Goal: Consume media (video, audio): Consume media (video, audio)

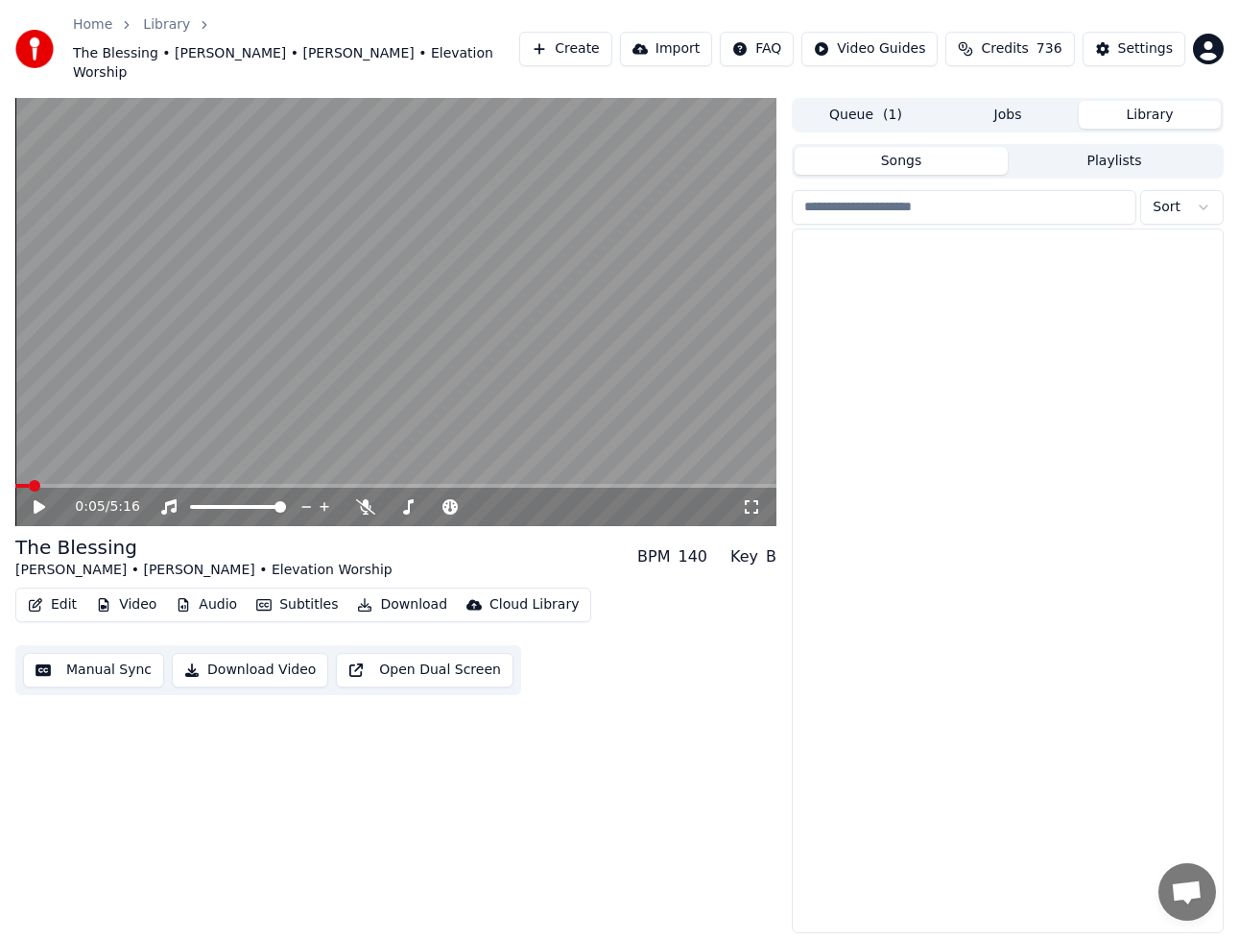
scroll to position [5720, 0]
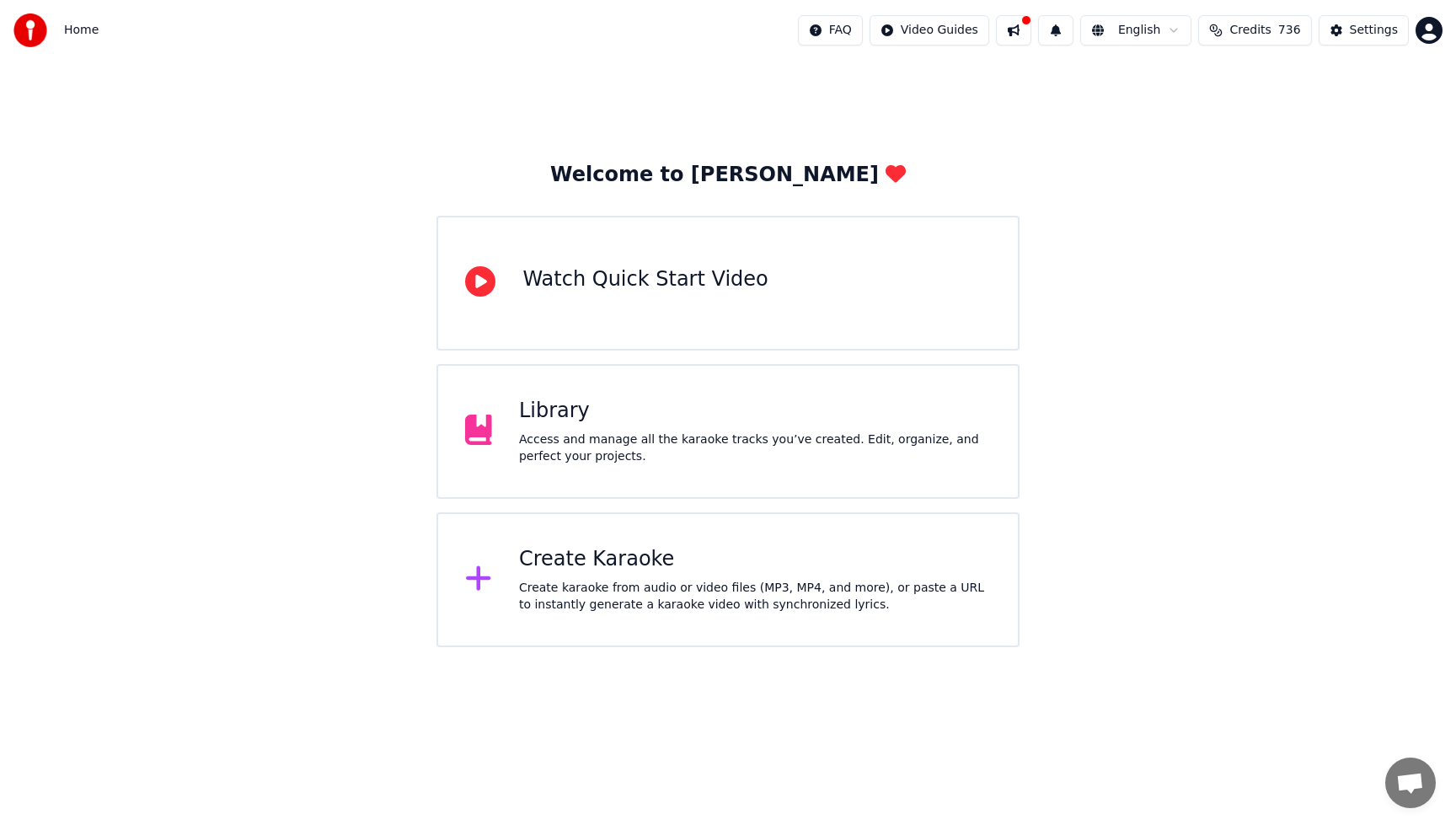
click at [751, 418] on div "Library" at bounding box center [754, 411] width 472 height 27
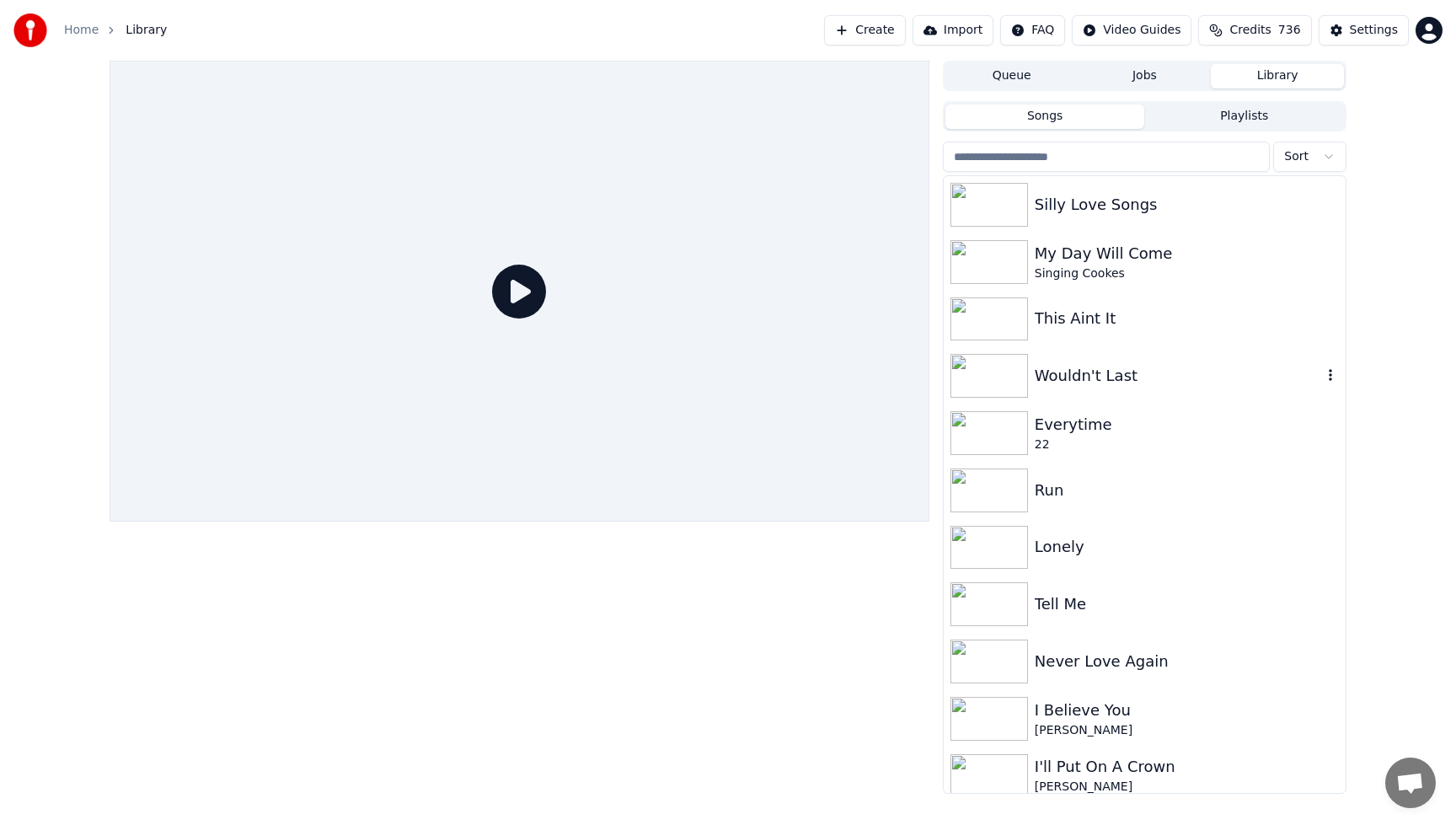
click at [1027, 381] on div at bounding box center [993, 376] width 84 height 44
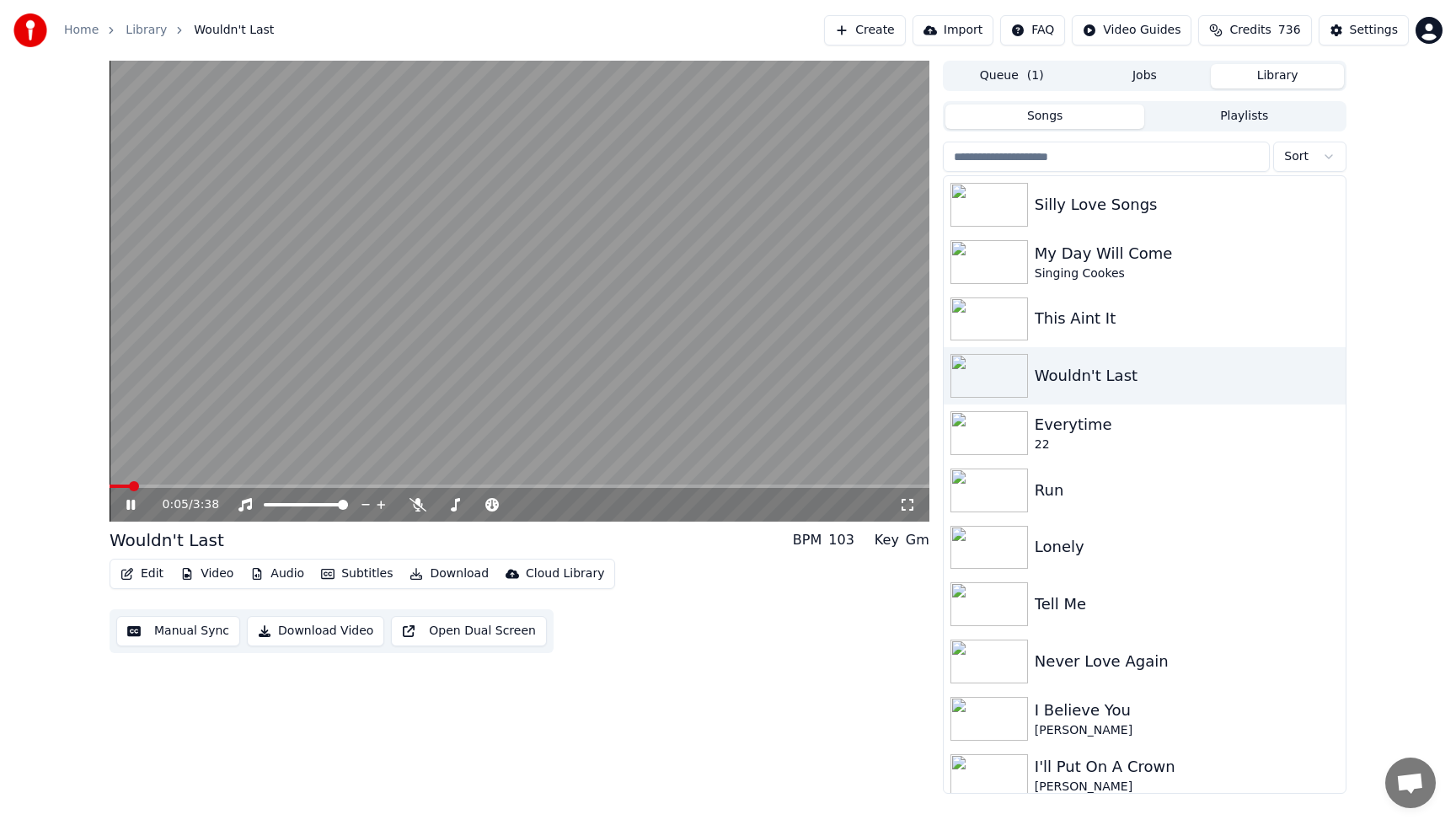
click at [1415, 602] on div "0:05 / 3:38 Wouldn't Last BPM 103 Key Gm Edit Video Audio Subtitles Download Cl…" at bounding box center [728, 427] width 1456 height 733
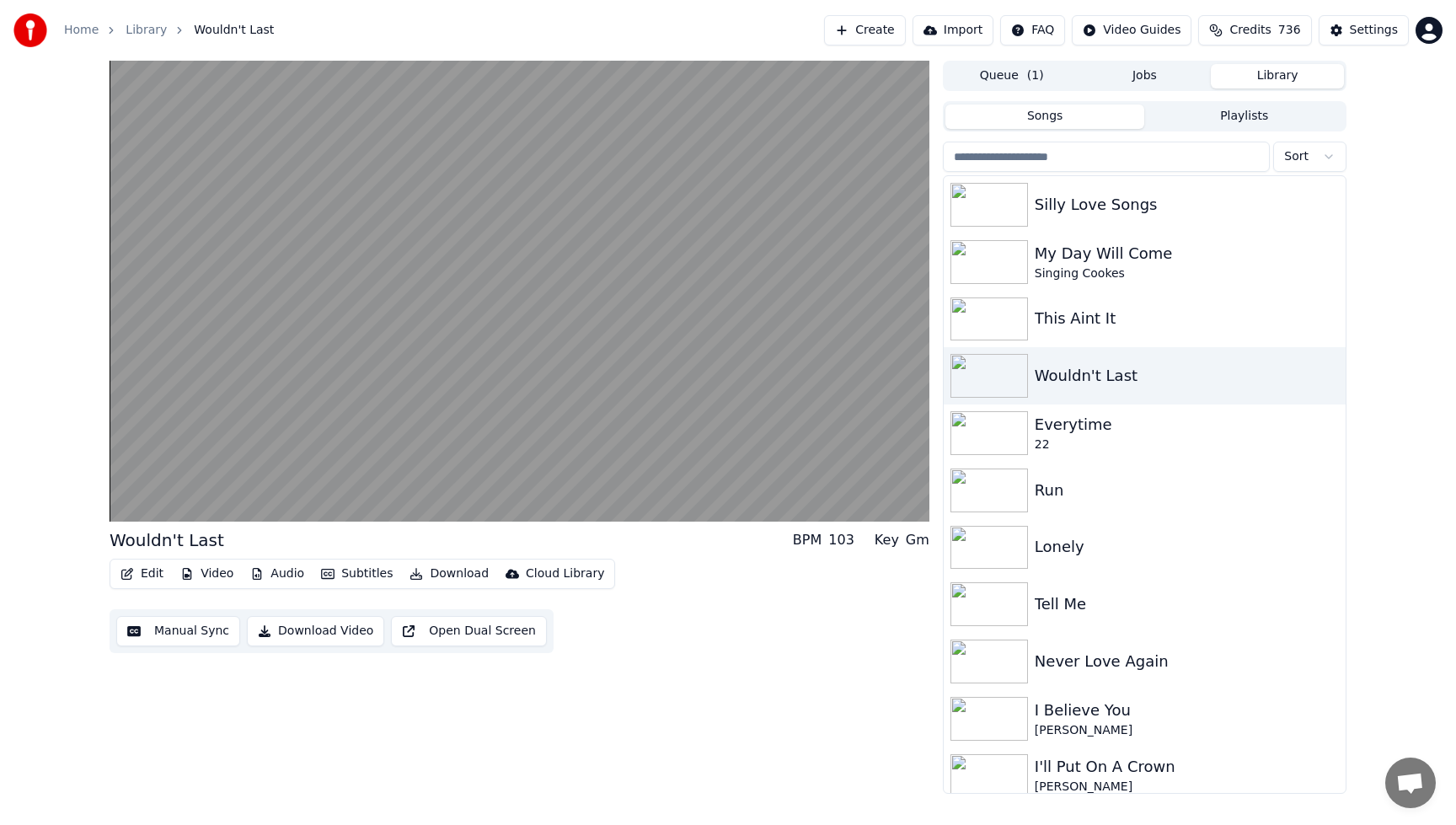
click at [1389, 715] on div "Wouldn't Last BPM 103 Key Gm Edit Video Audio Subtitles Download Cloud Library …" at bounding box center [728, 427] width 1456 height 733
click at [1087, 381] on div "Wouldn't Last" at bounding box center [1178, 376] width 287 height 24
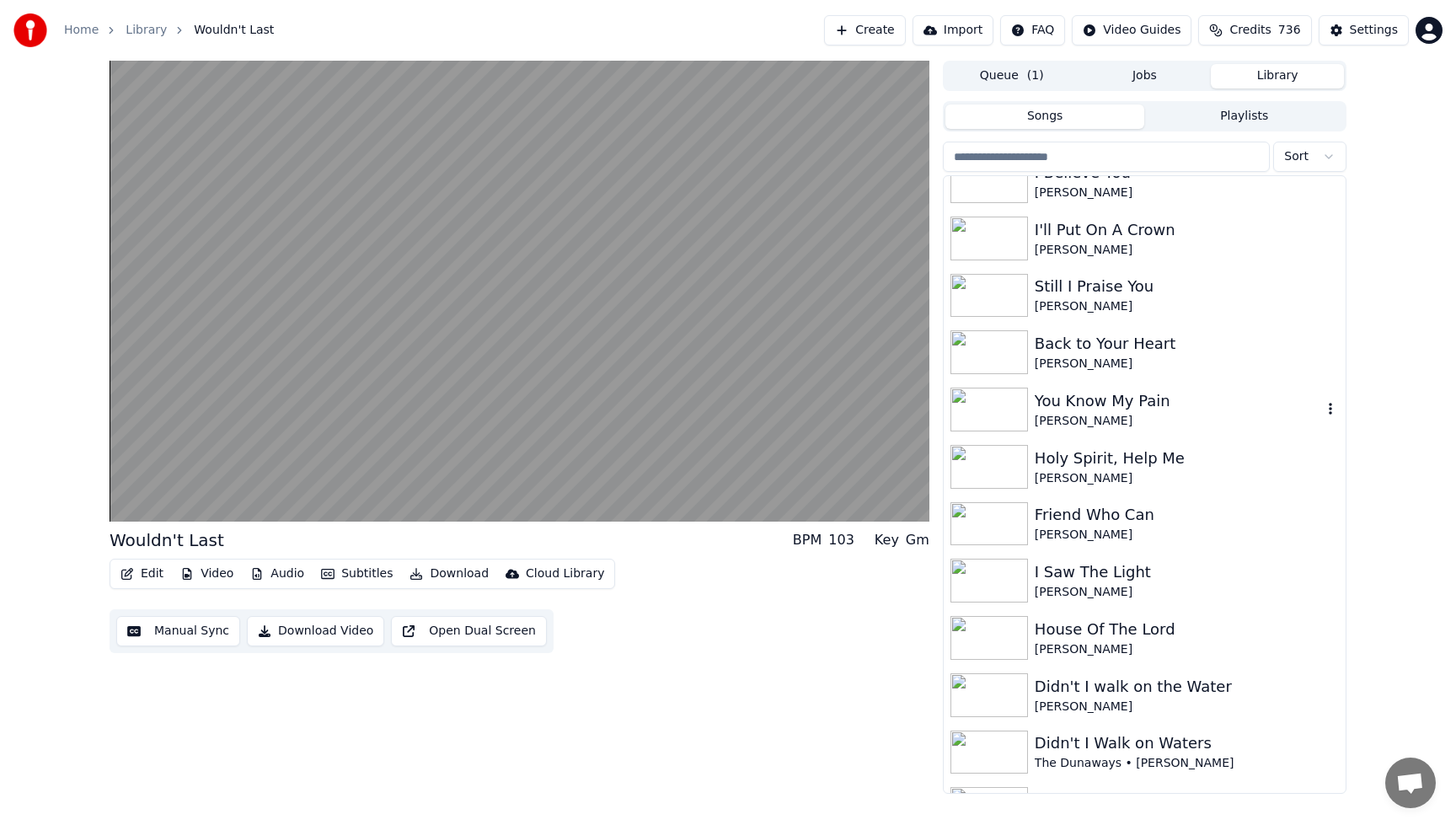
scroll to position [573, 0]
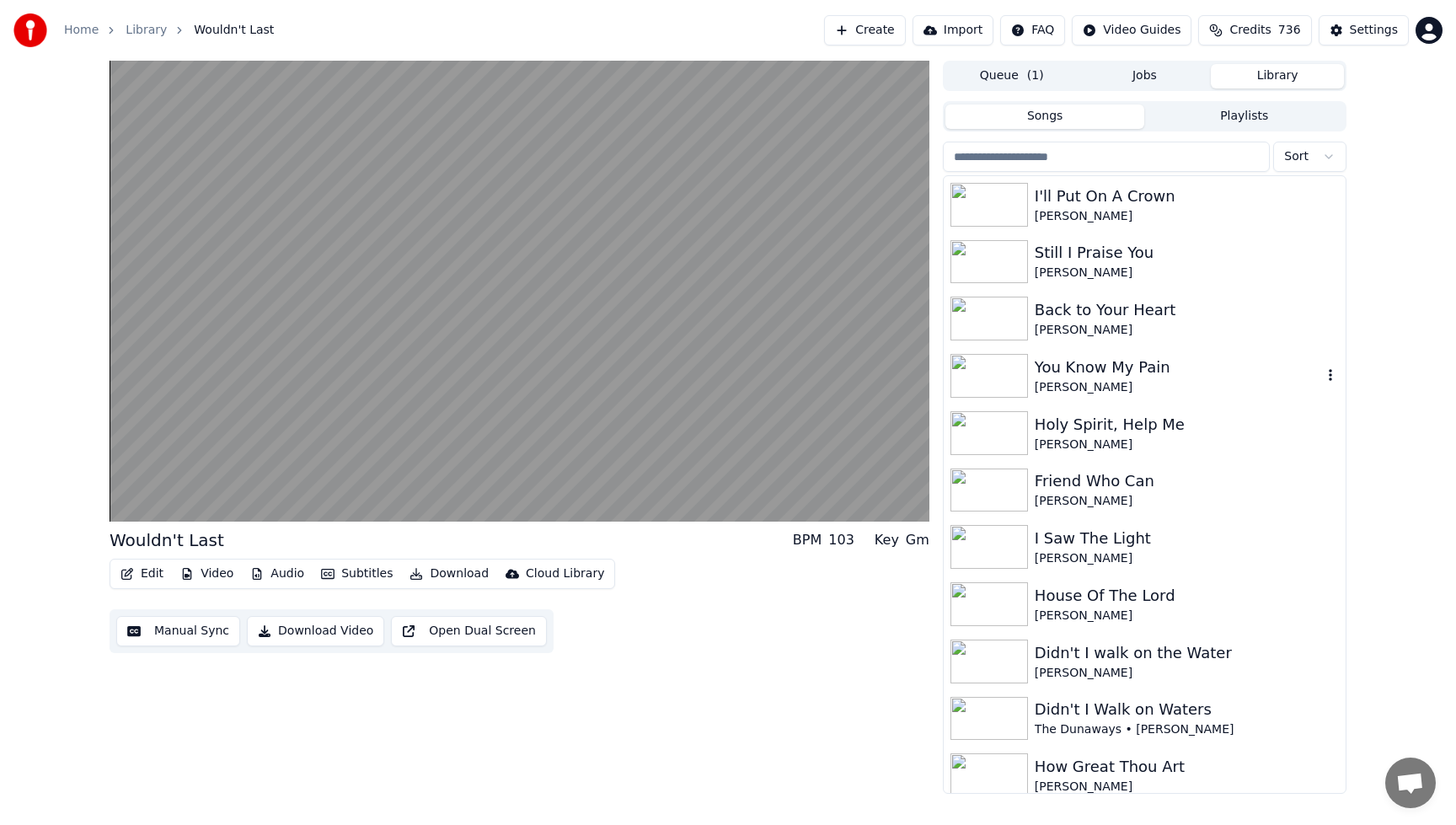
click at [1083, 386] on div "[PERSON_NAME]" at bounding box center [1178, 387] width 287 height 17
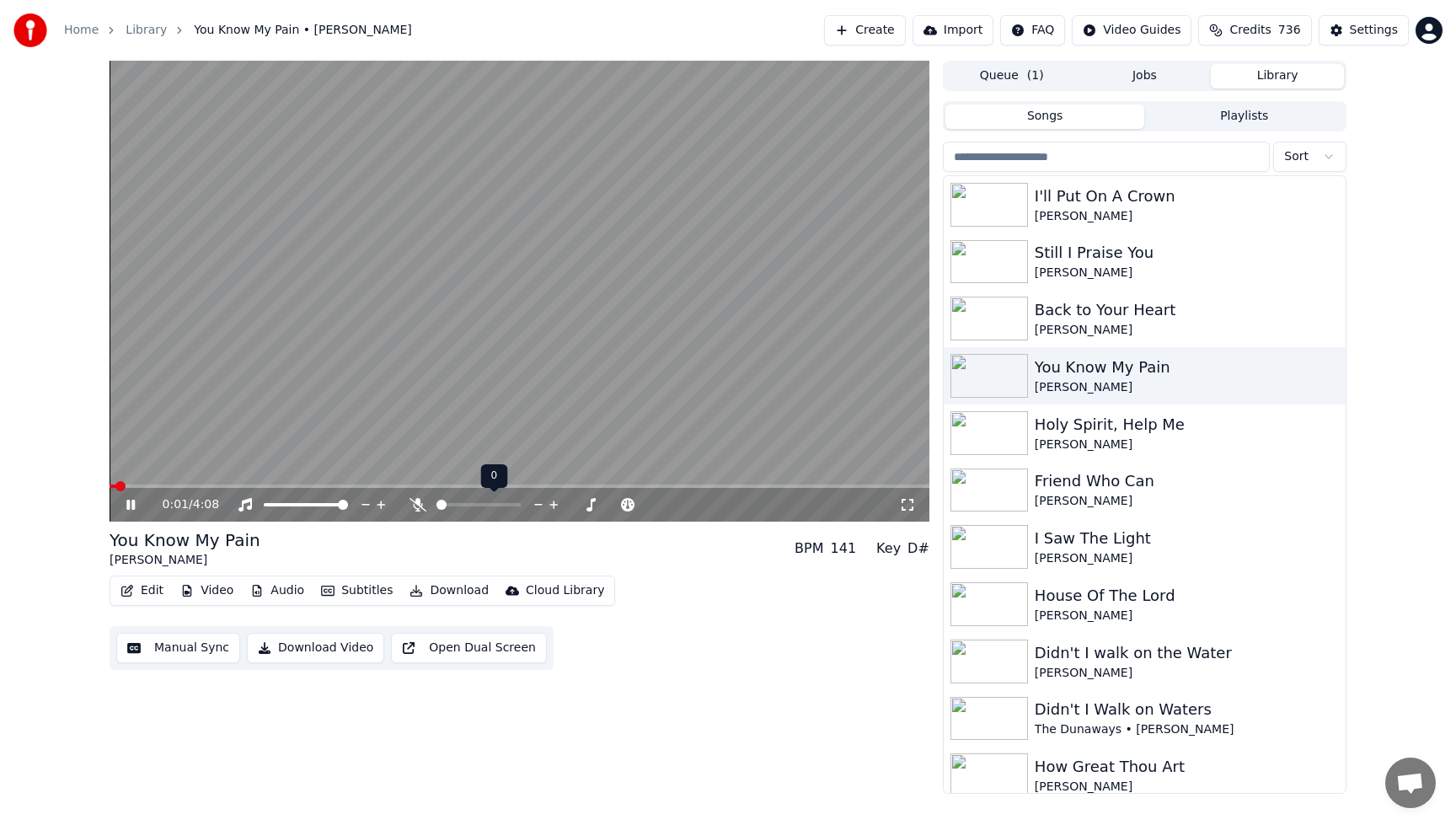
click at [449, 504] on span at bounding box center [479, 505] width 84 height 4
click at [475, 505] on span at bounding box center [479, 505] width 84 height 4
click at [119, 486] on span at bounding box center [265, 486] width 311 height 4
click at [119, 486] on span at bounding box center [170, 486] width 121 height 4
click at [413, 504] on icon at bounding box center [417, 504] width 10 height 13
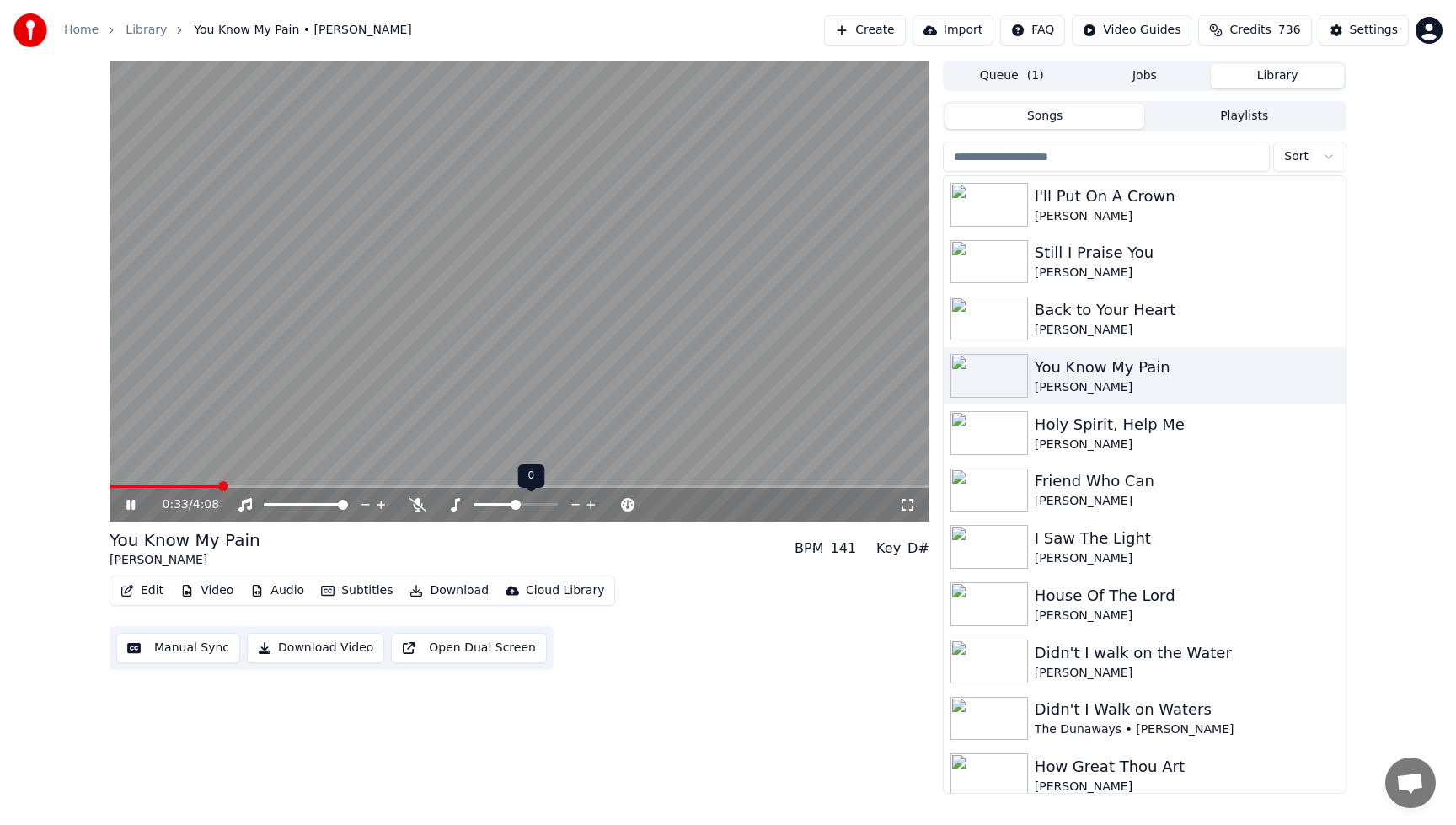
click at [587, 502] on icon at bounding box center [591, 504] width 16 height 17
click at [572, 506] on icon at bounding box center [576, 504] width 16 height 17
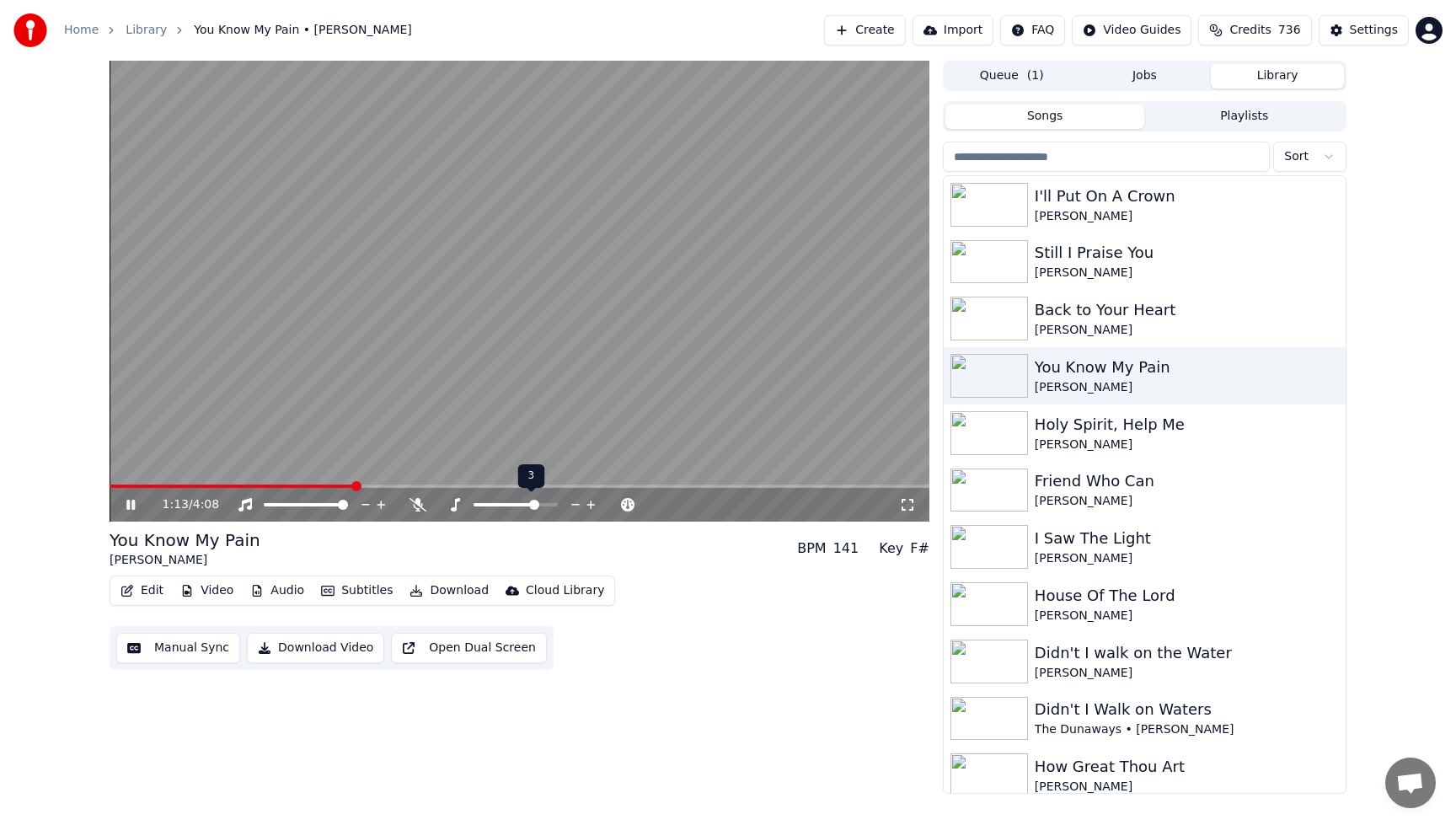
click at [572, 506] on icon at bounding box center [576, 504] width 16 height 17
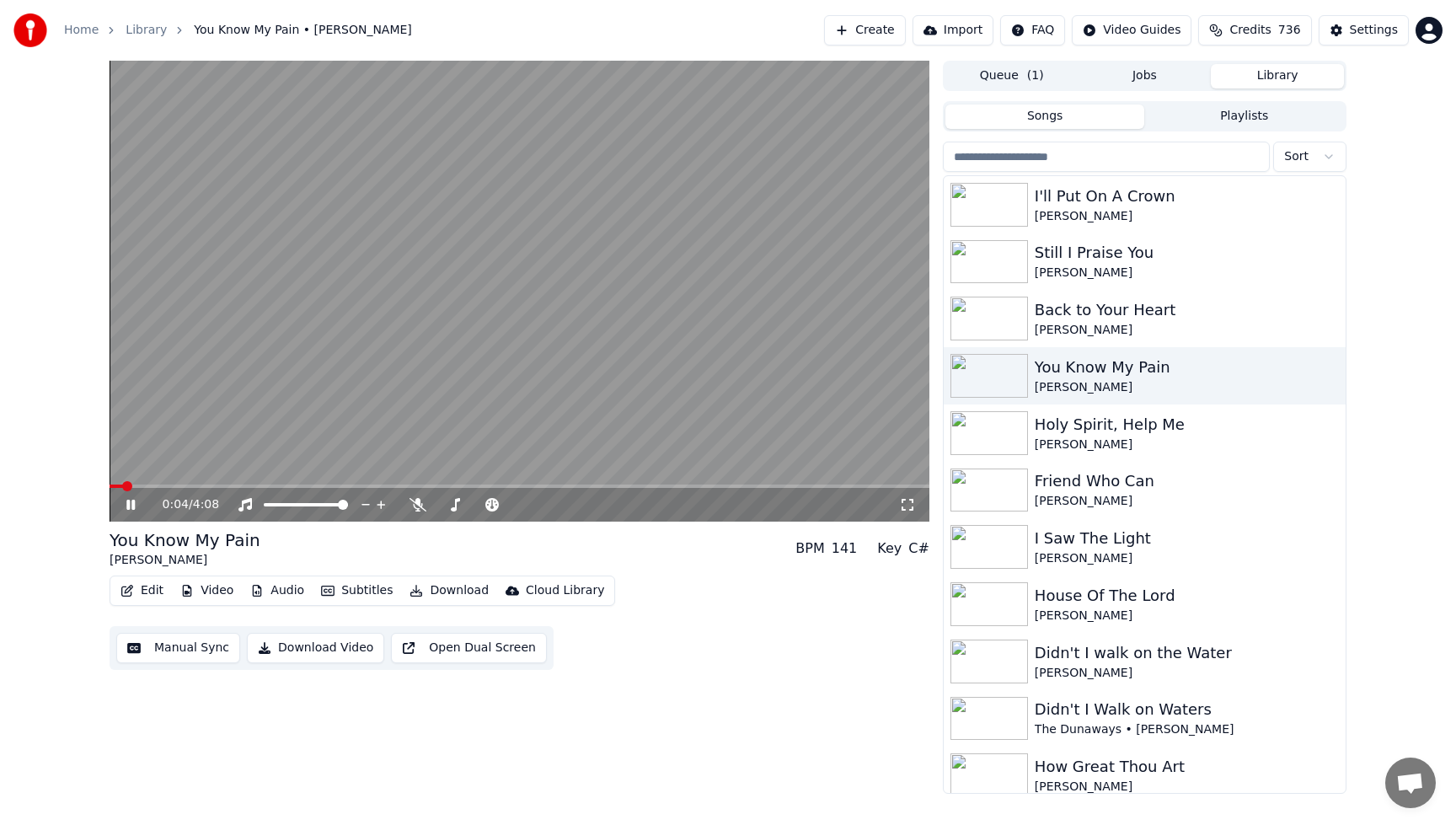
click at [122, 487] on span at bounding box center [116, 486] width 13 height 4
click at [122, 487] on span at bounding box center [267, 486] width 314 height 4
click at [574, 506] on icon at bounding box center [576, 504] width 16 height 17
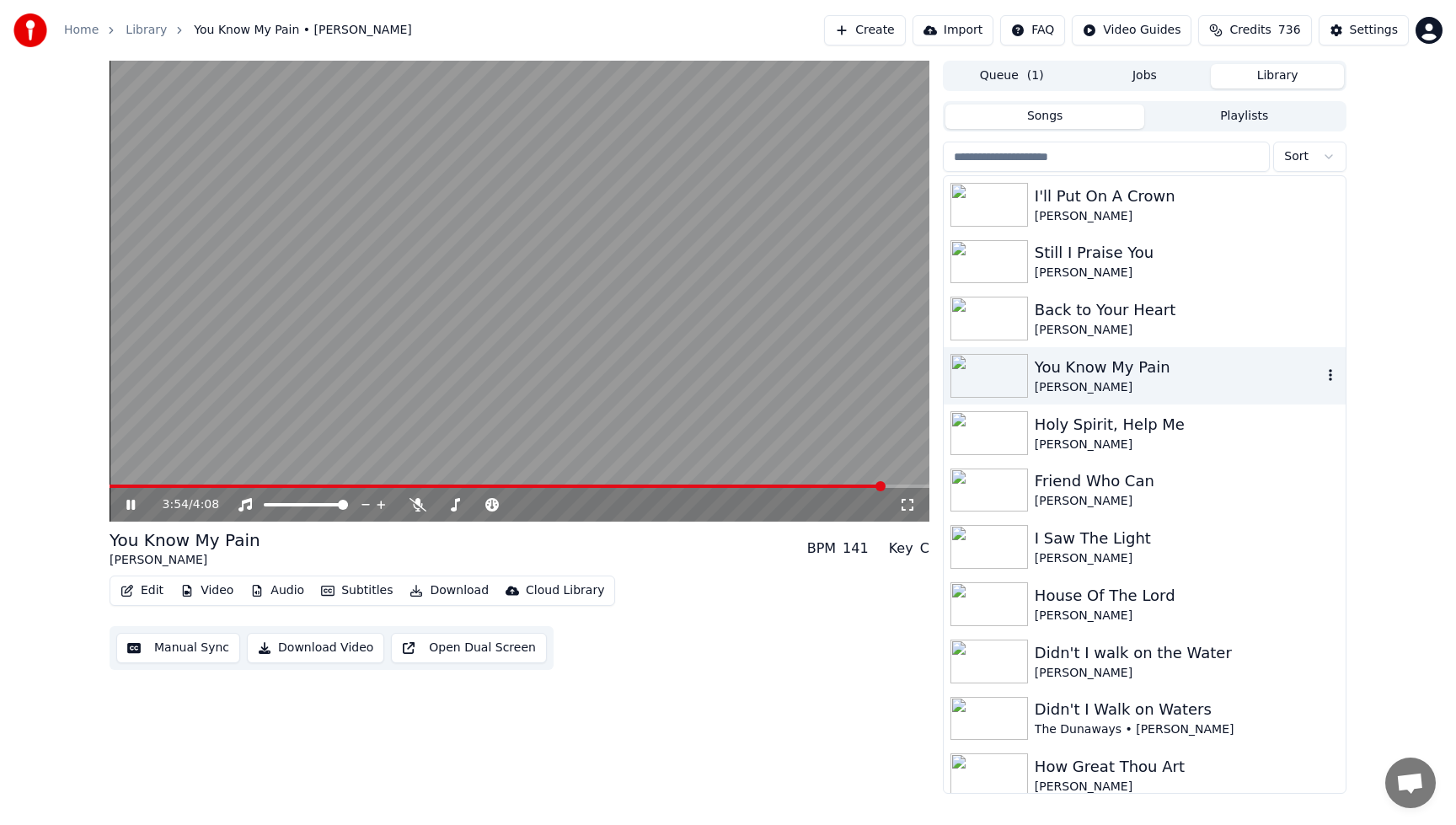
click at [1131, 373] on div "You Know My Pain" at bounding box center [1178, 367] width 287 height 24
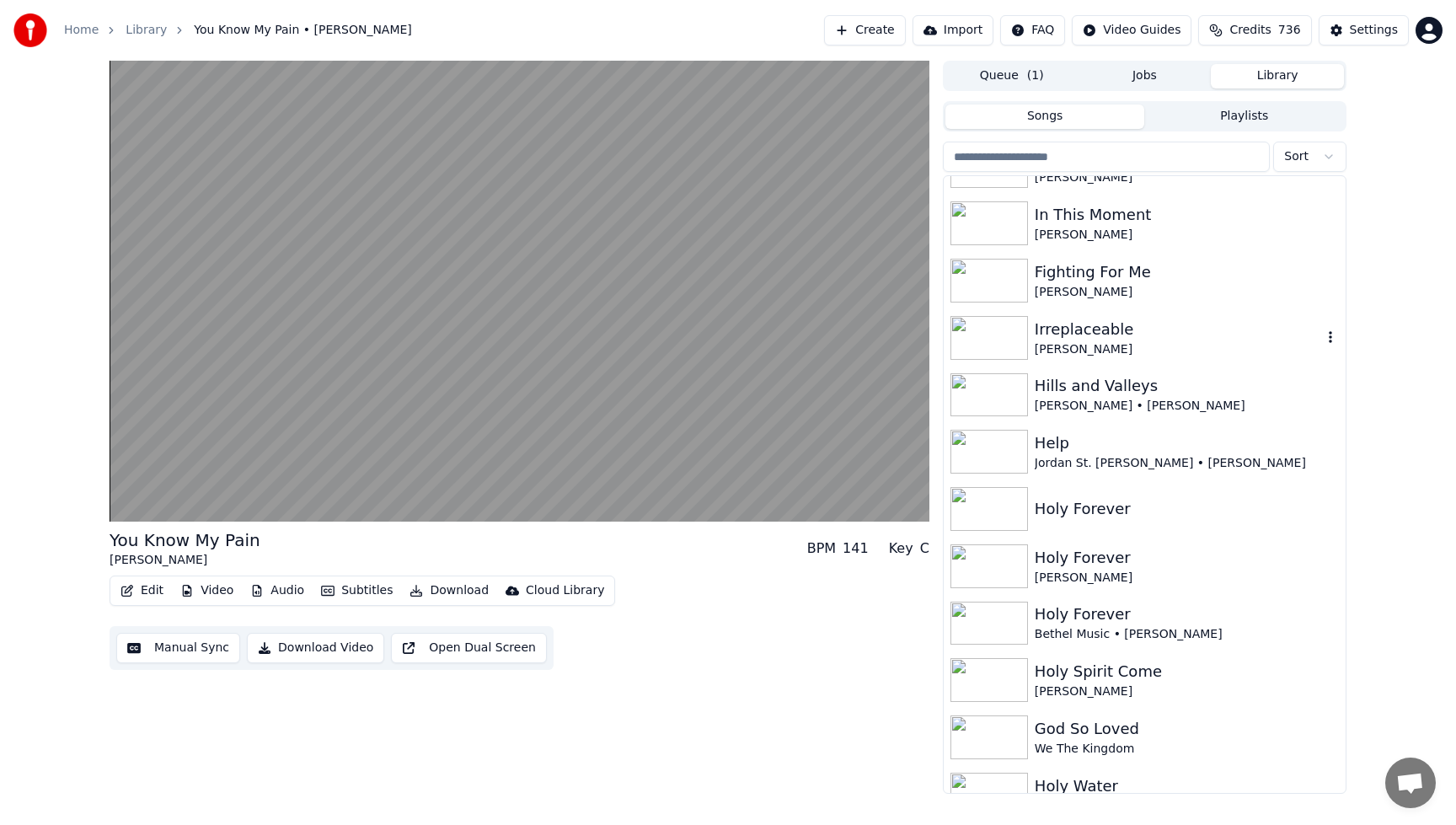
scroll to position [1887, 0]
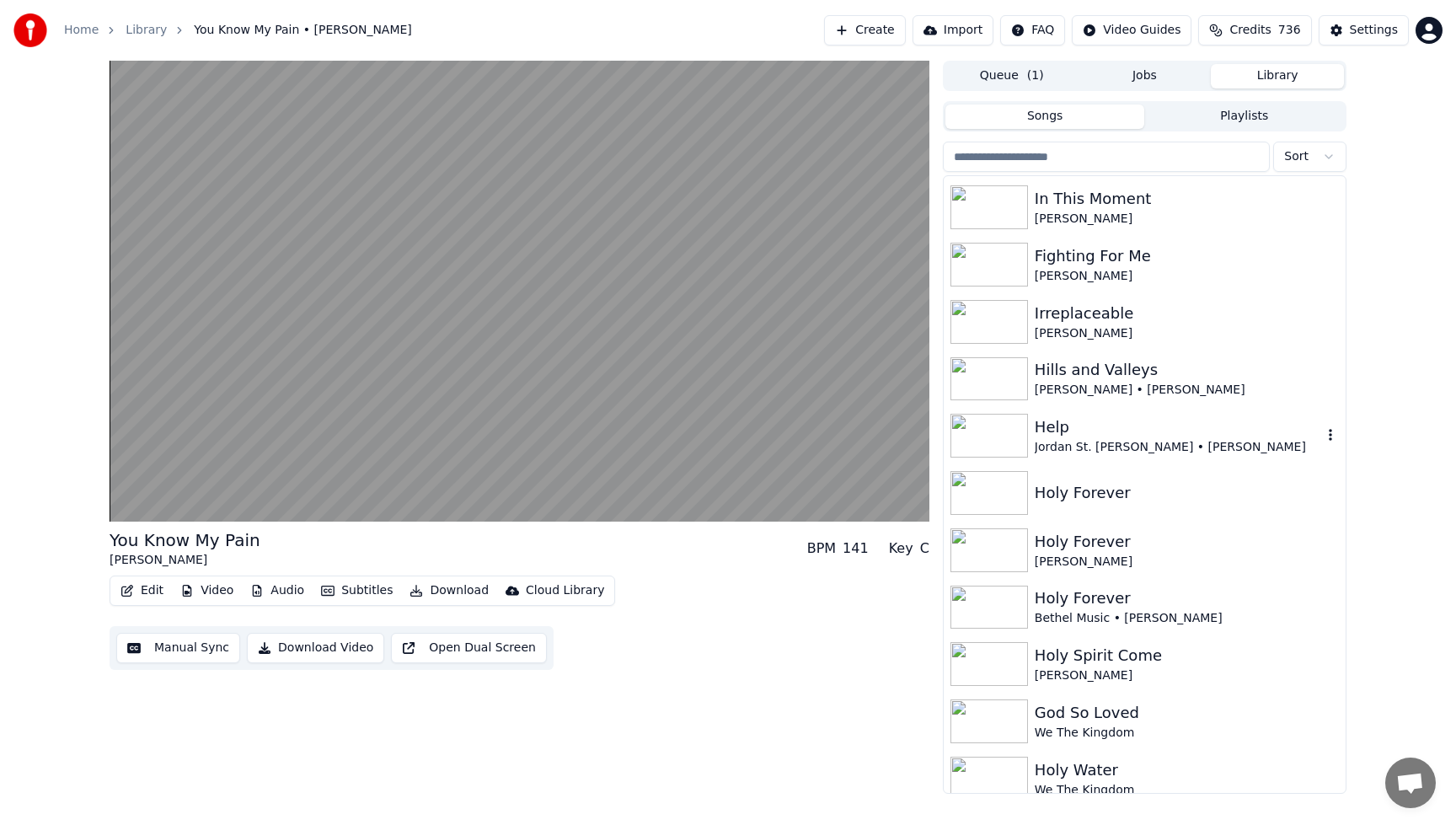
click at [1215, 428] on div "Help" at bounding box center [1178, 427] width 287 height 24
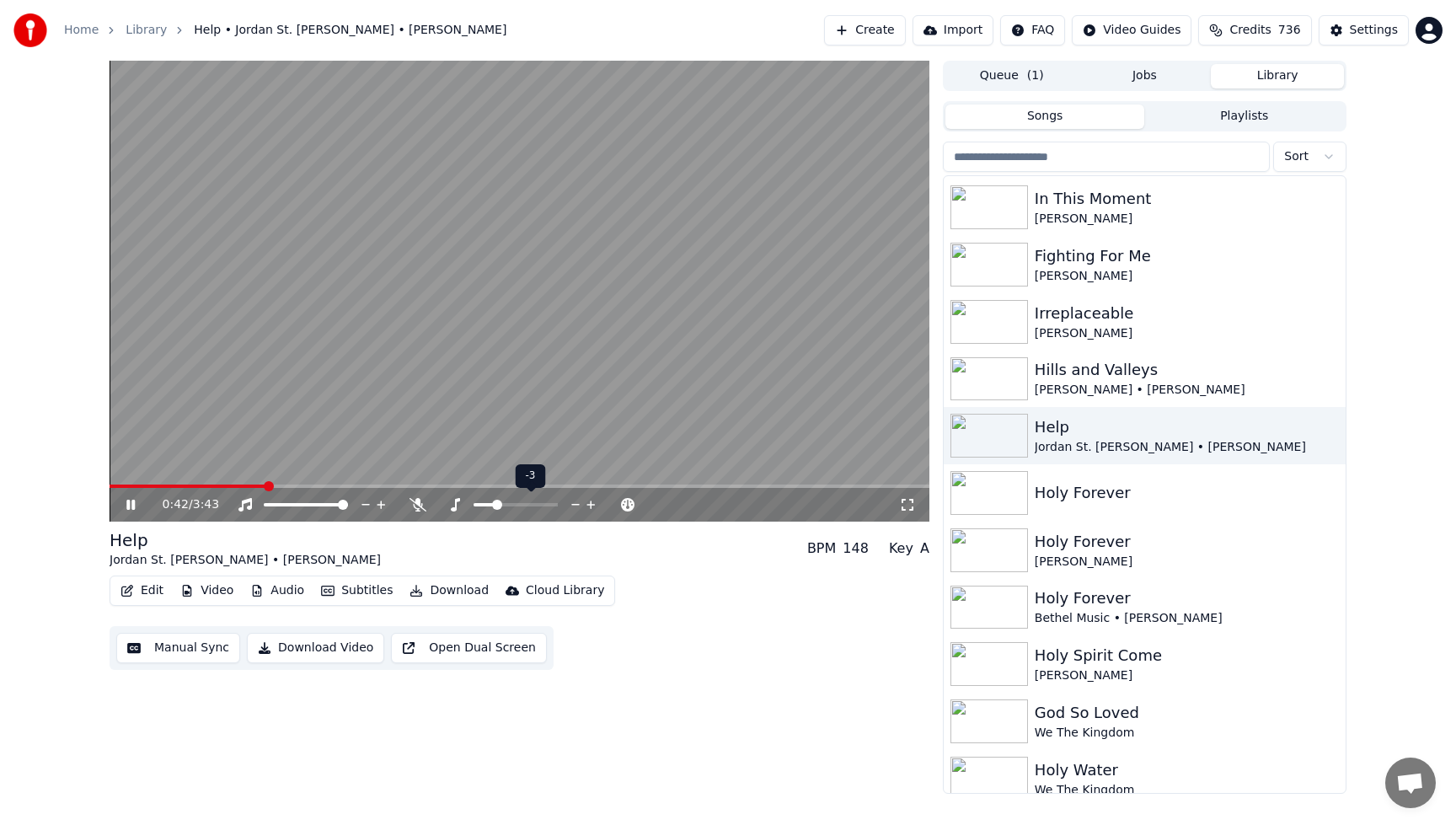
click at [585, 503] on icon at bounding box center [591, 504] width 16 height 17
click at [110, 486] on span at bounding box center [110, 486] width 0 height 4
click at [112, 486] on span at bounding box center [129, 486] width 40 height 4
click at [591, 505] on icon at bounding box center [591, 505] width 9 height 9
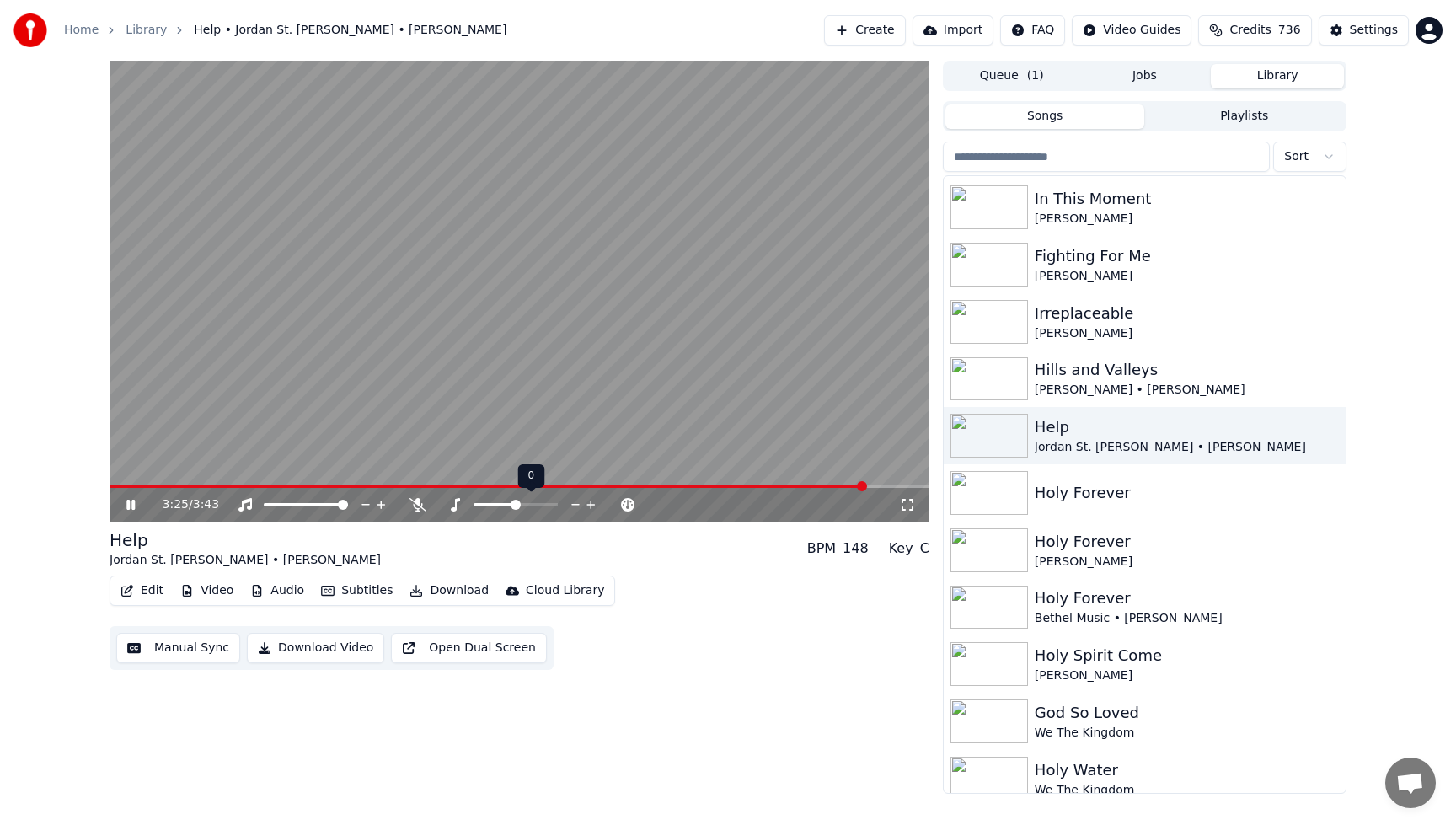
click at [592, 505] on icon at bounding box center [591, 505] width 9 height 9
click at [562, 334] on video at bounding box center [520, 291] width 820 height 461
